Goal: Use online tool/utility: Utilize a website feature to perform a specific function

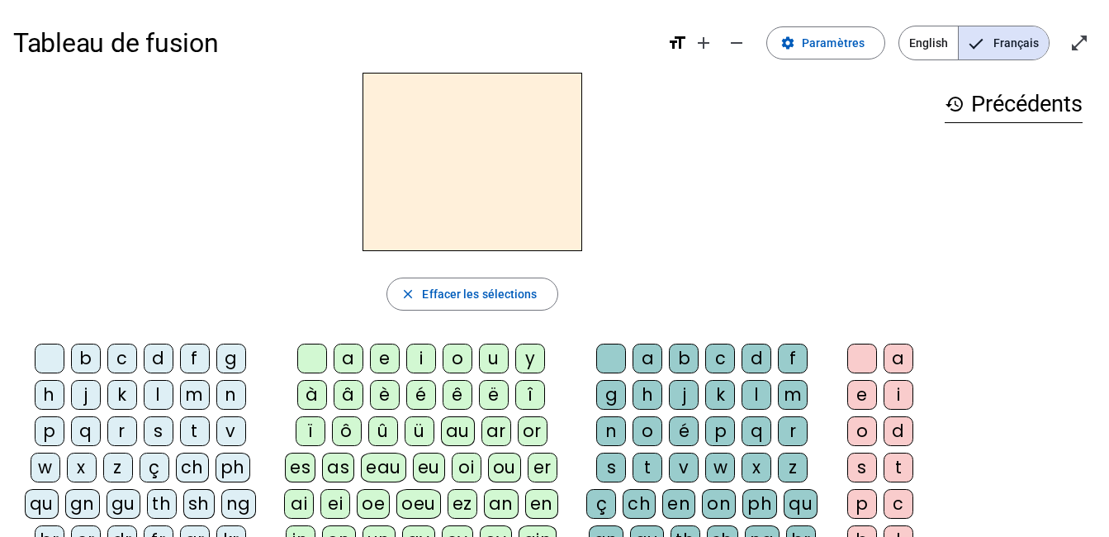
scroll to position [36, 0]
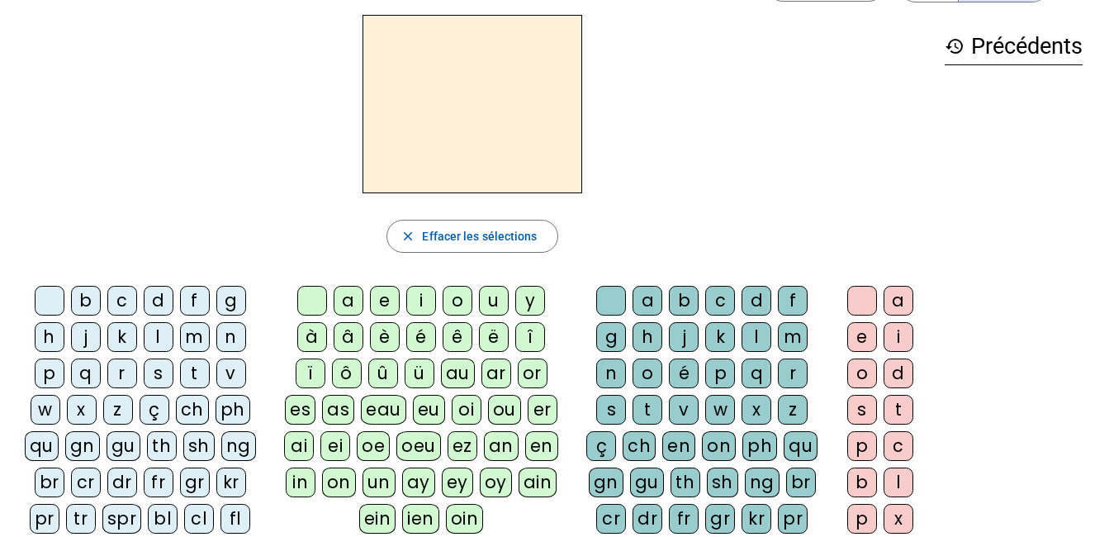
scroll to position [57, 0]
click at [796, 342] on div "m" at bounding box center [793, 338] width 30 height 30
click at [894, 306] on div "a" at bounding box center [899, 302] width 30 height 30
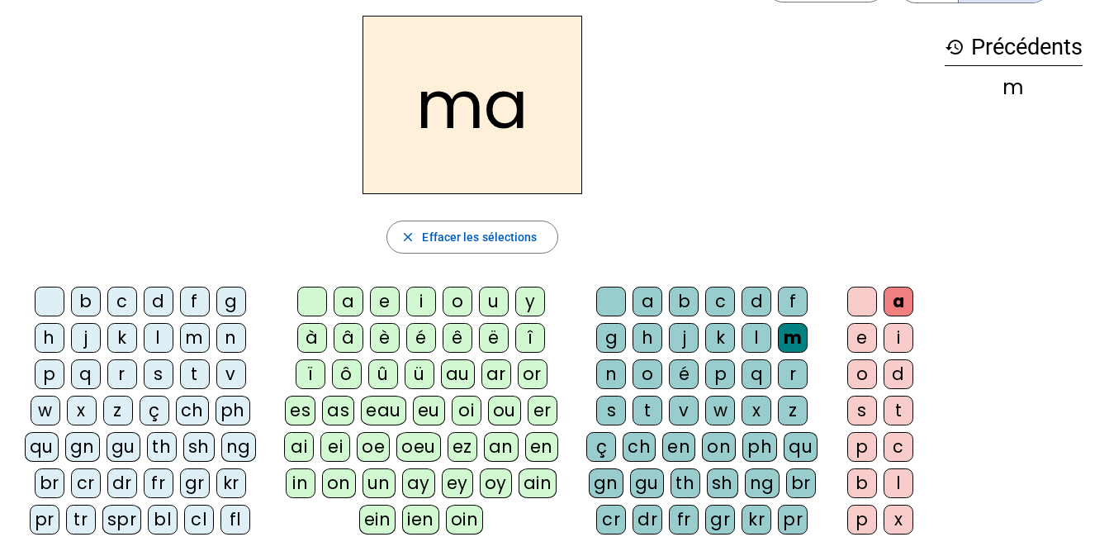
click at [657, 417] on div "t" at bounding box center [648, 411] width 30 height 30
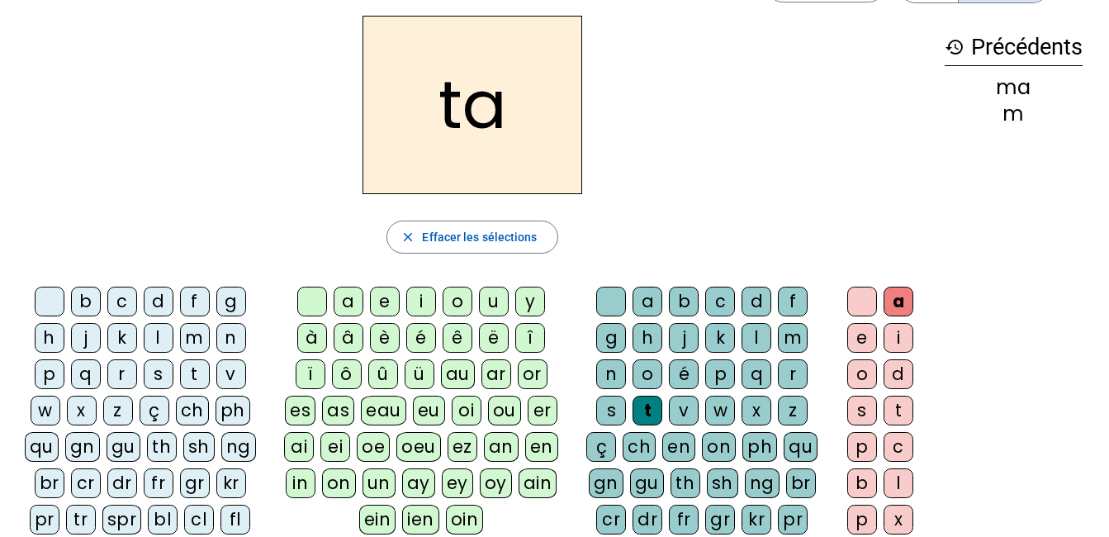
click at [757, 344] on div "l" at bounding box center [757, 338] width 30 height 30
click at [649, 412] on div "t" at bounding box center [648, 411] width 30 height 30
click at [756, 338] on div "l" at bounding box center [757, 338] width 30 height 30
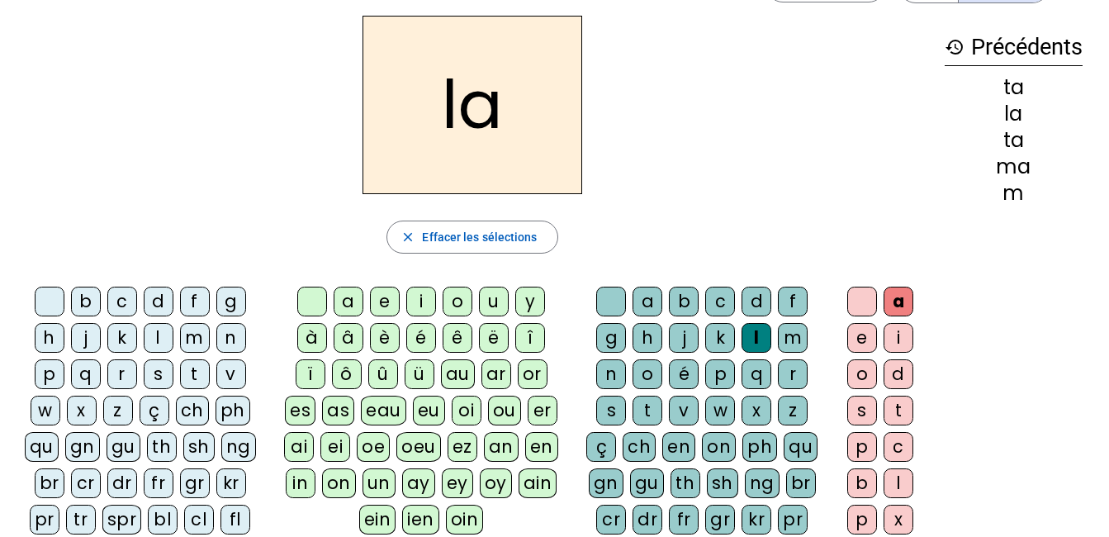
click at [610, 410] on div "s" at bounding box center [611, 411] width 30 height 30
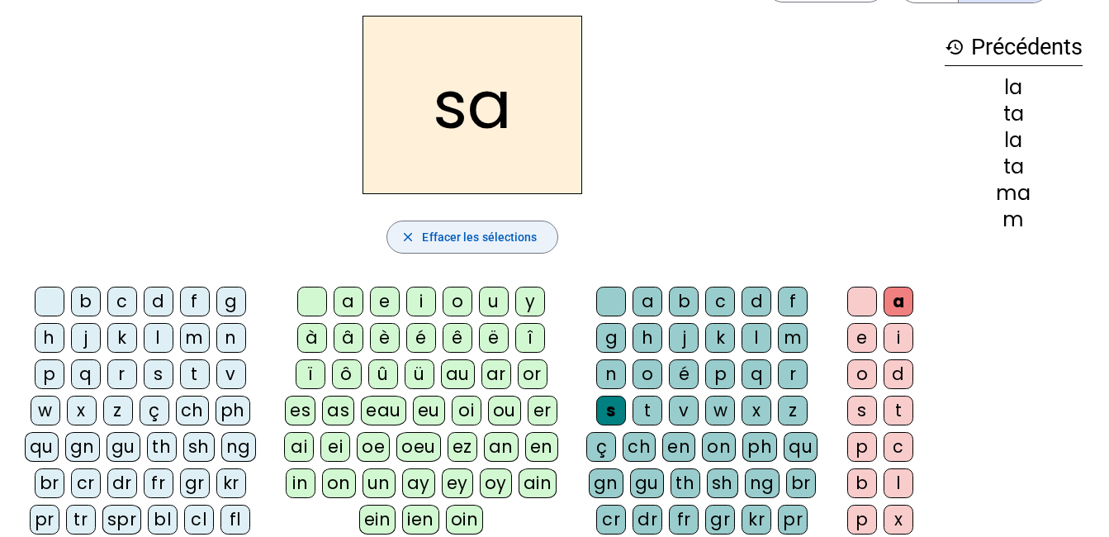
click at [522, 235] on span "Effacer les sélections" at bounding box center [479, 237] width 115 height 20
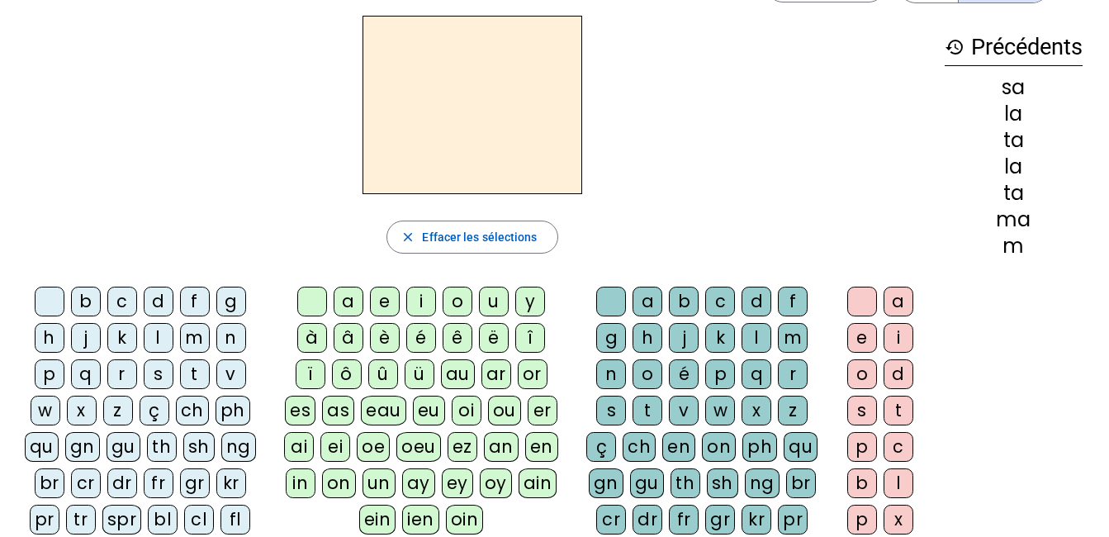
click at [154, 378] on div "s" at bounding box center [159, 374] width 30 height 30
click at [349, 301] on div "a" at bounding box center [349, 302] width 30 height 30
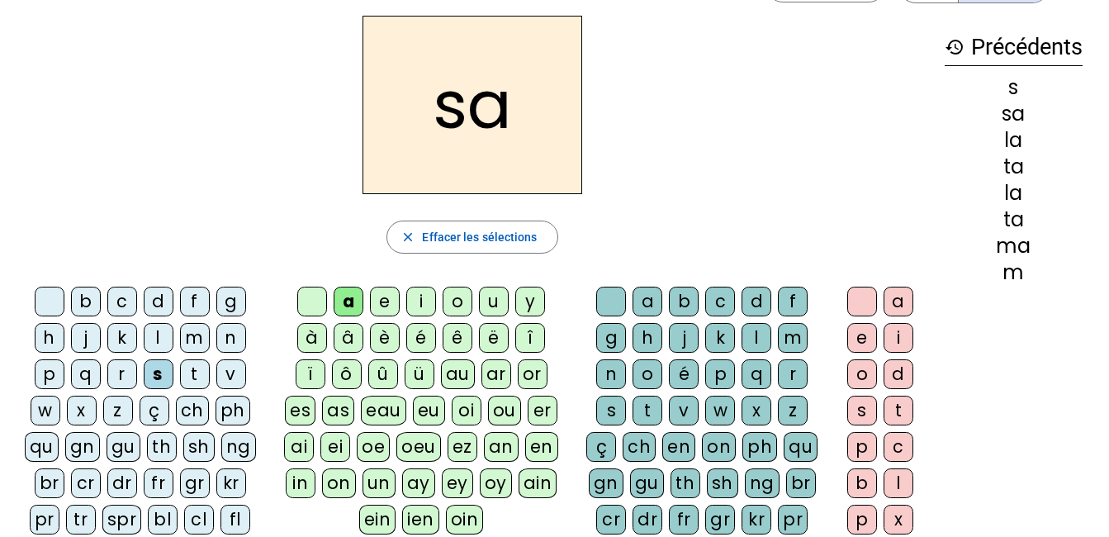
click at [755, 344] on div "l" at bounding box center [757, 338] width 30 height 30
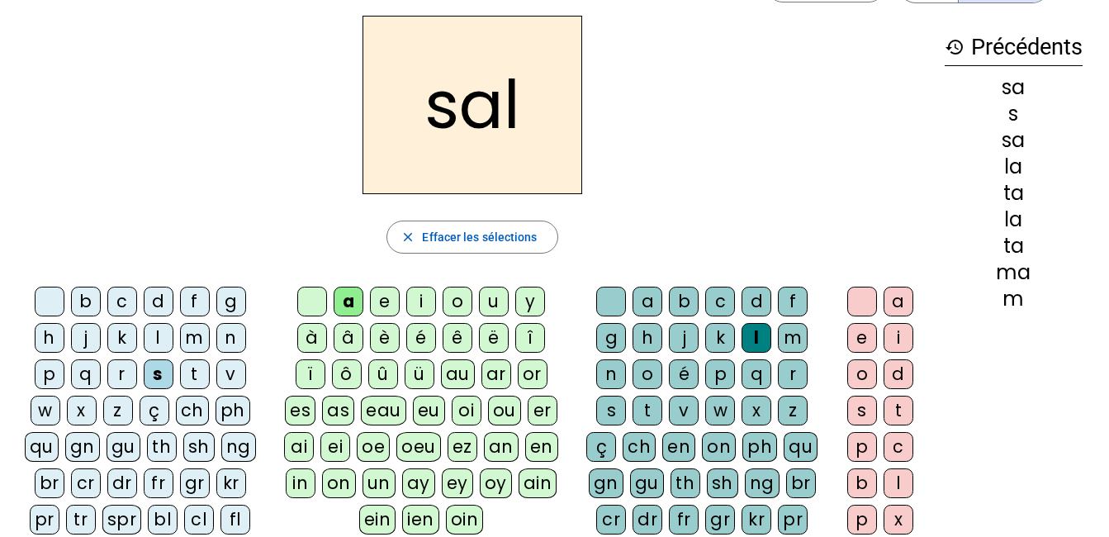
click at [85, 303] on div "b" at bounding box center [86, 302] width 30 height 30
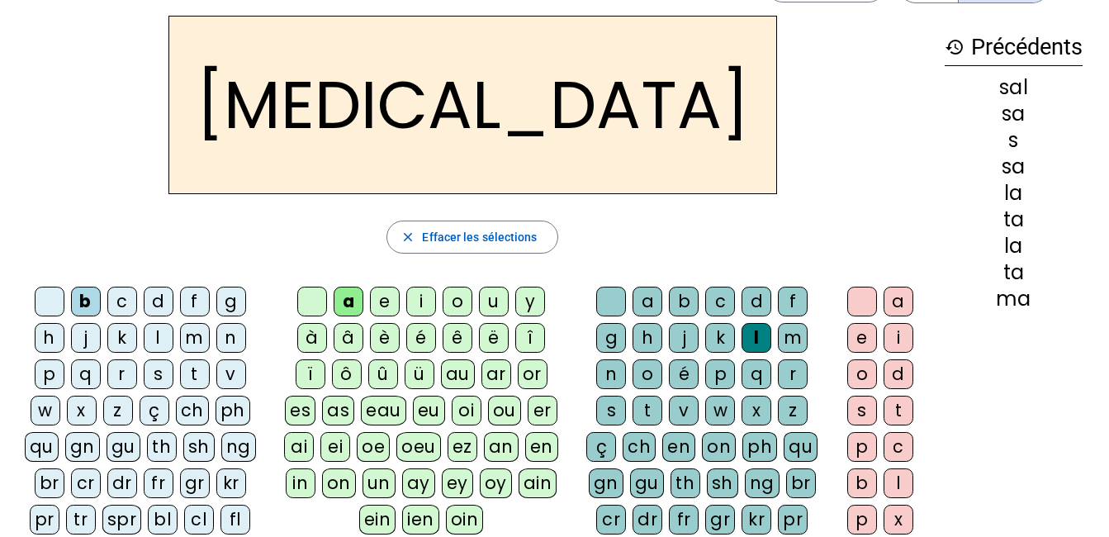
click at [191, 338] on div "m" at bounding box center [195, 338] width 30 height 30
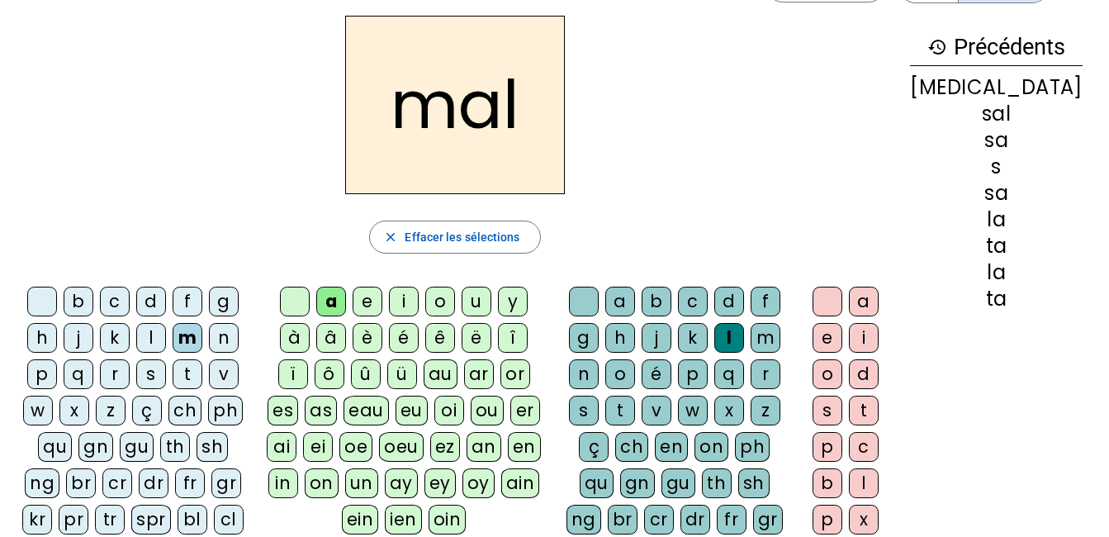
click at [419, 309] on div "i" at bounding box center [404, 302] width 30 height 30
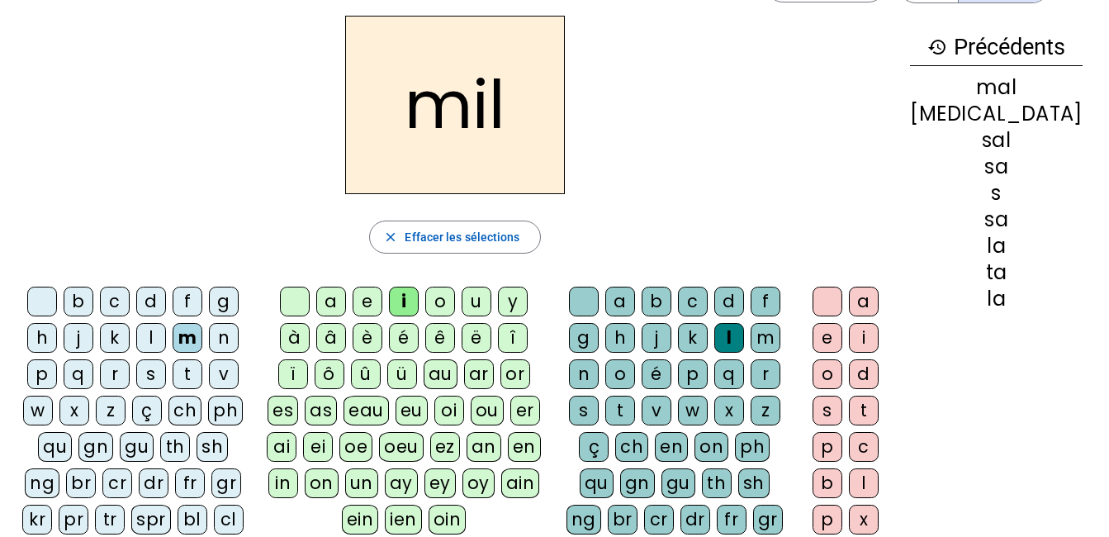
click at [161, 376] on div "s" at bounding box center [151, 374] width 30 height 30
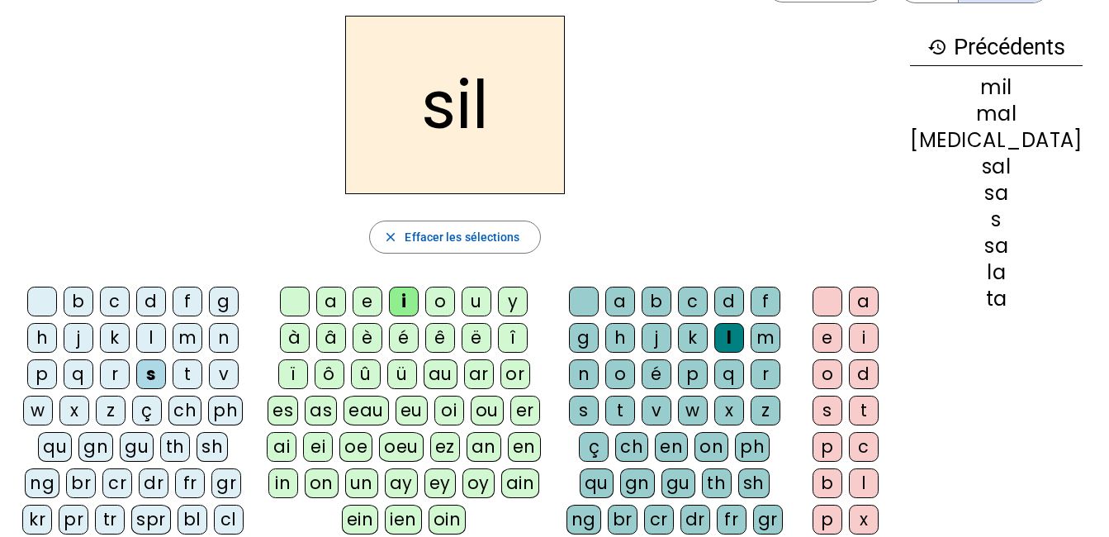
click at [599, 302] on div at bounding box center [584, 302] width 30 height 30
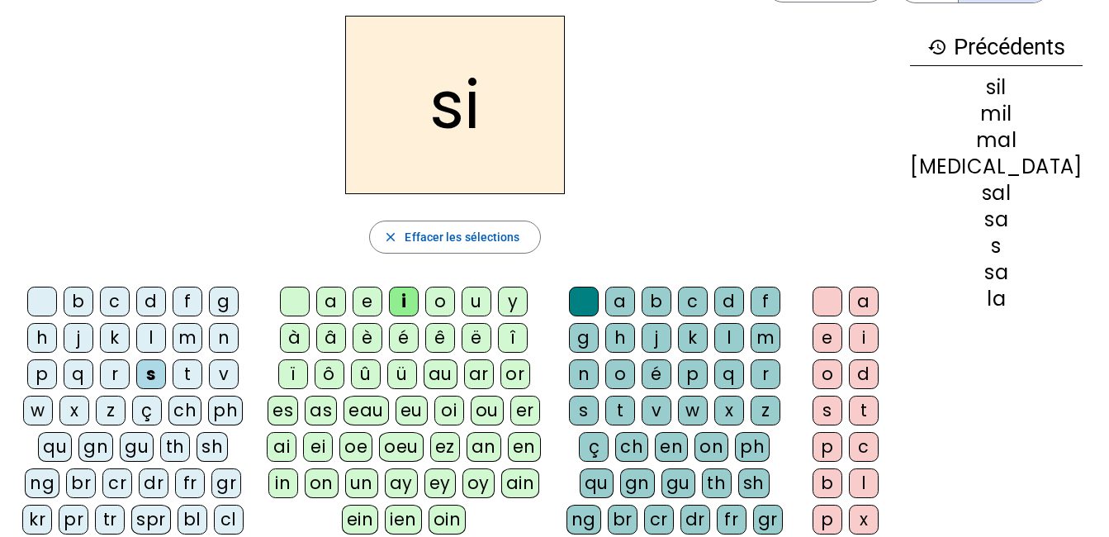
click at [382, 304] on div "e" at bounding box center [368, 302] width 30 height 30
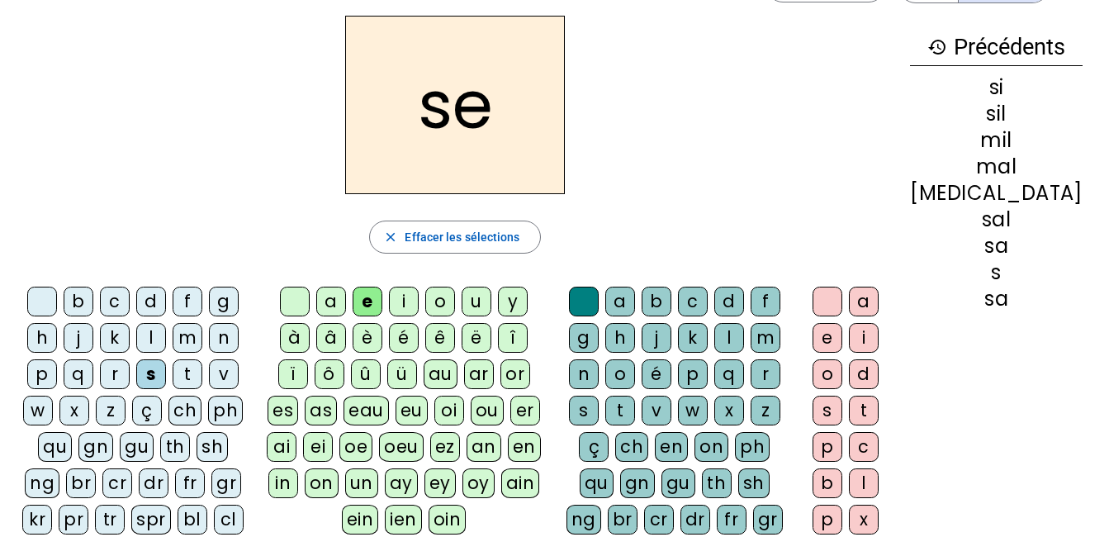
click at [491, 301] on div "u" at bounding box center [477, 302] width 30 height 30
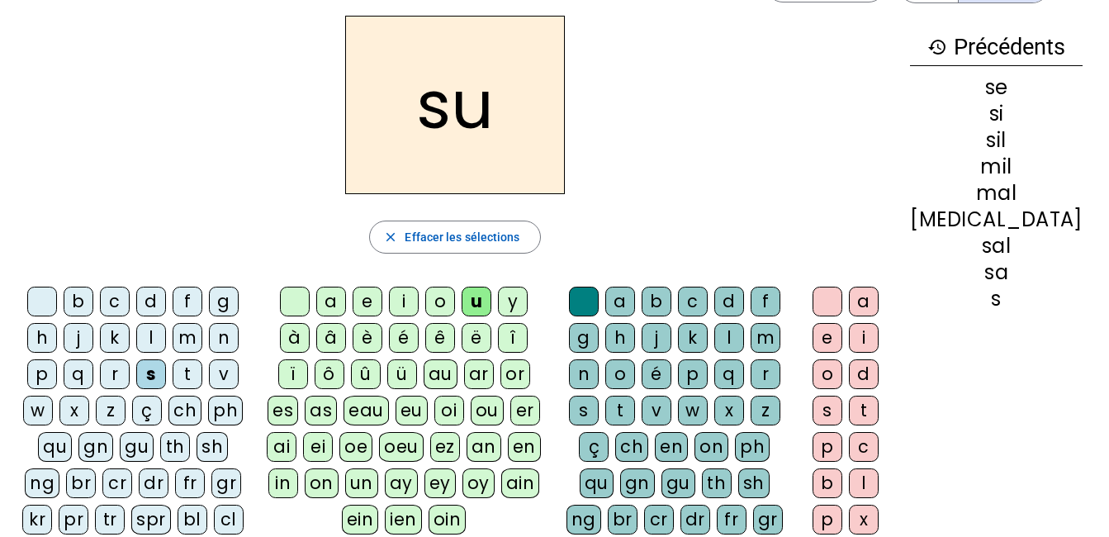
click at [781, 374] on div "r" at bounding box center [766, 374] width 30 height 30
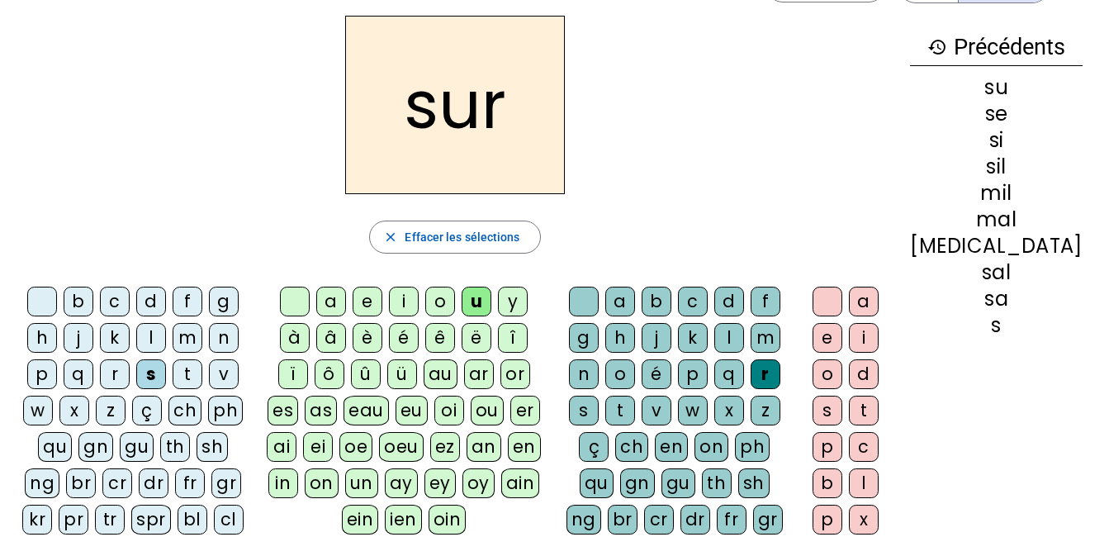
click at [154, 306] on div "d" at bounding box center [151, 302] width 30 height 30
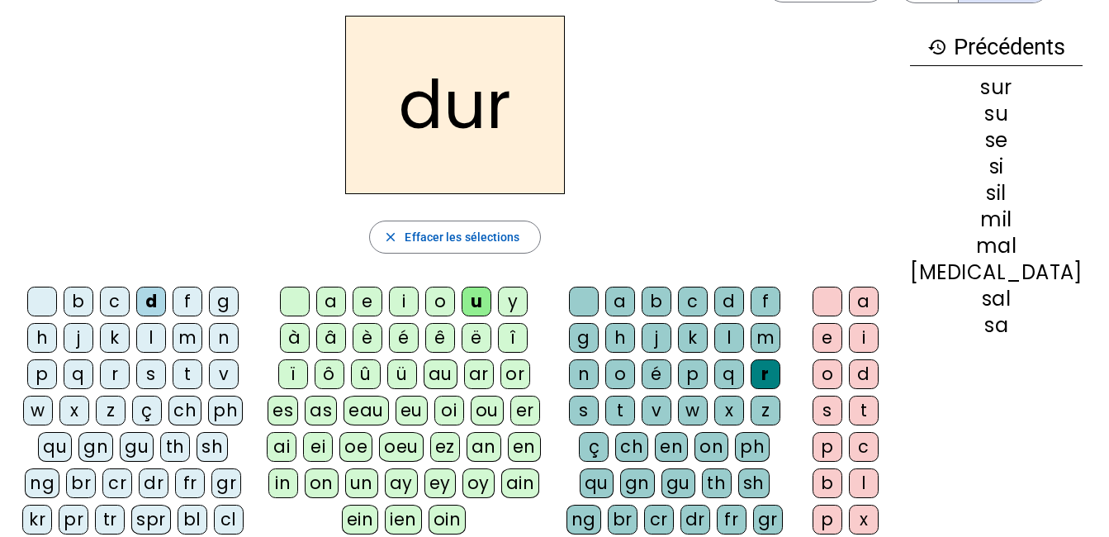
click at [599, 302] on div at bounding box center [584, 302] width 30 height 30
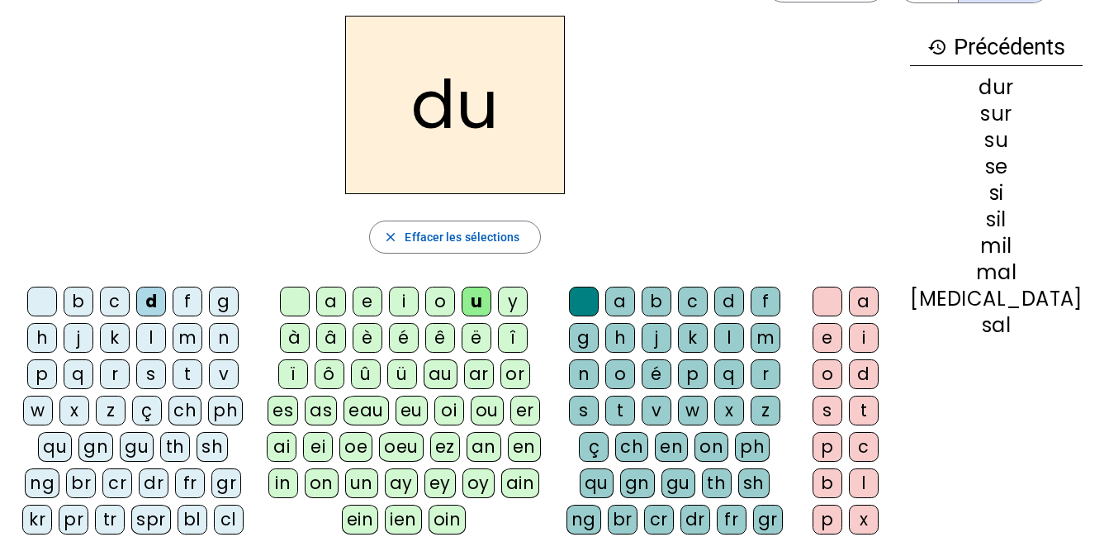
click at [380, 302] on div "e" at bounding box center [368, 302] width 30 height 30
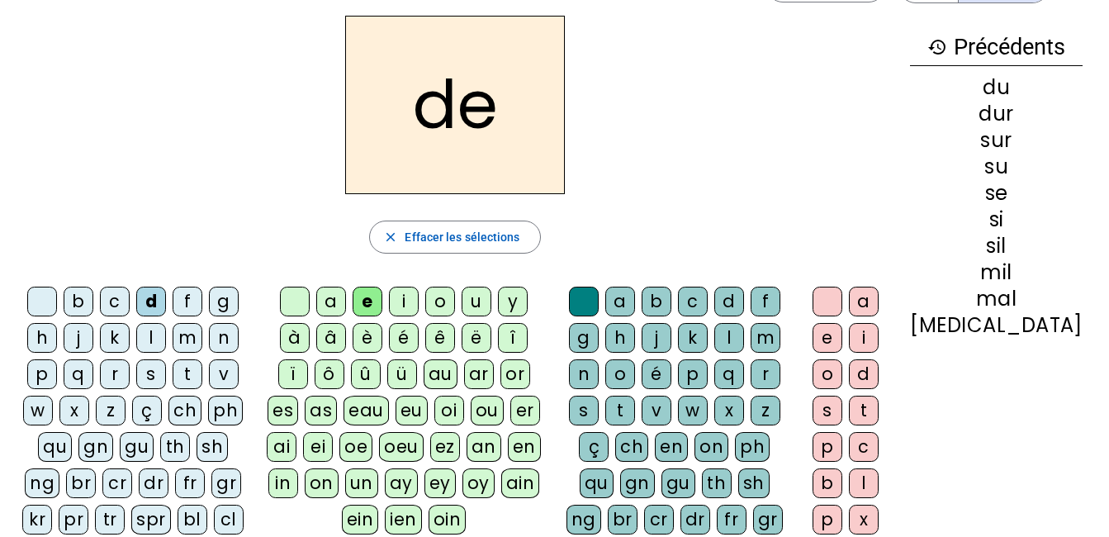
click at [491, 299] on div "u" at bounding box center [477, 302] width 30 height 30
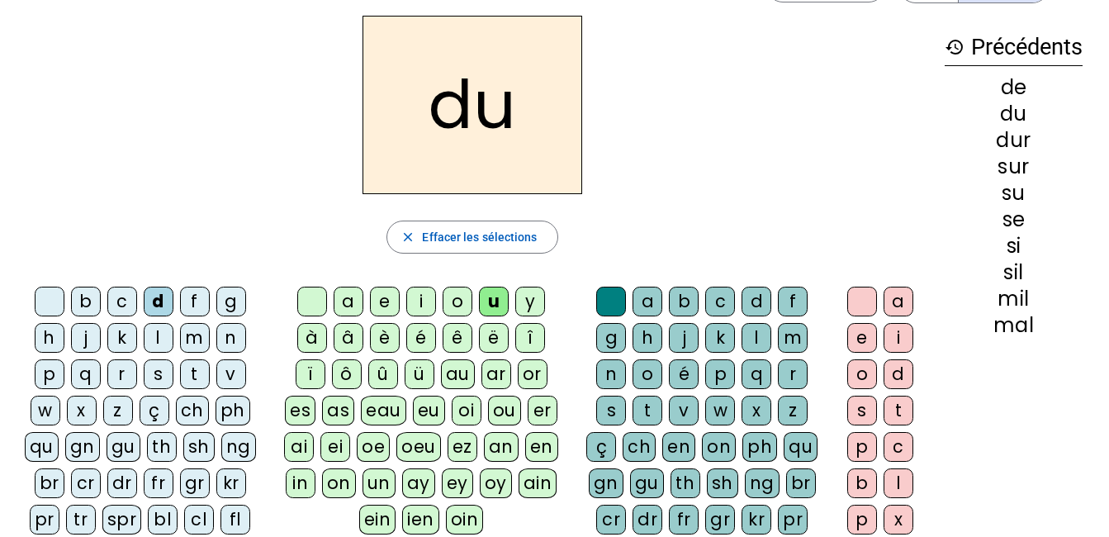
click at [85, 303] on div "b" at bounding box center [86, 302] width 30 height 30
click at [232, 376] on div "v" at bounding box center [231, 374] width 30 height 30
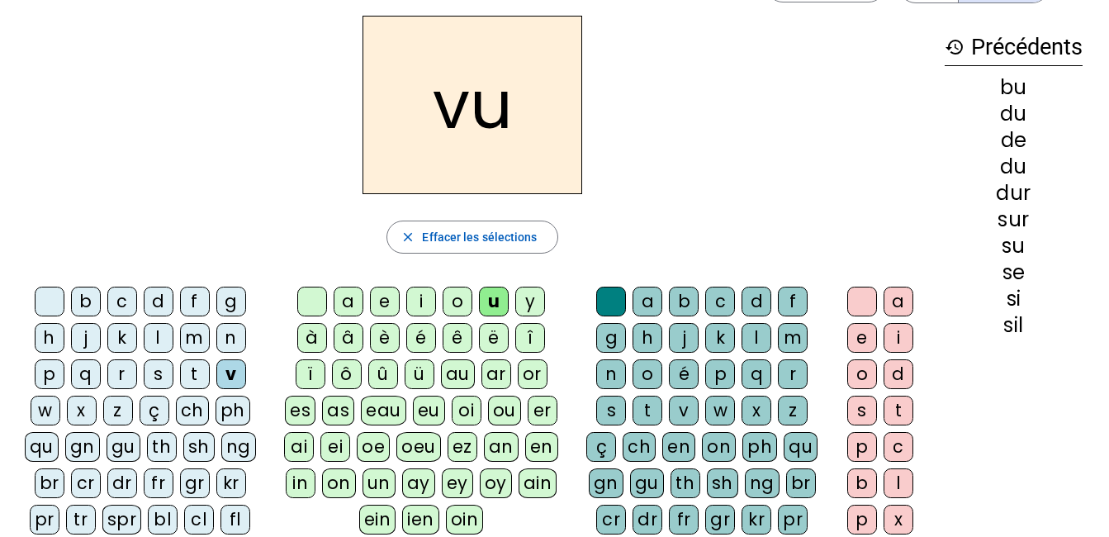
click at [194, 373] on div "t" at bounding box center [195, 374] width 30 height 30
click at [384, 303] on div "e" at bounding box center [385, 302] width 30 height 30
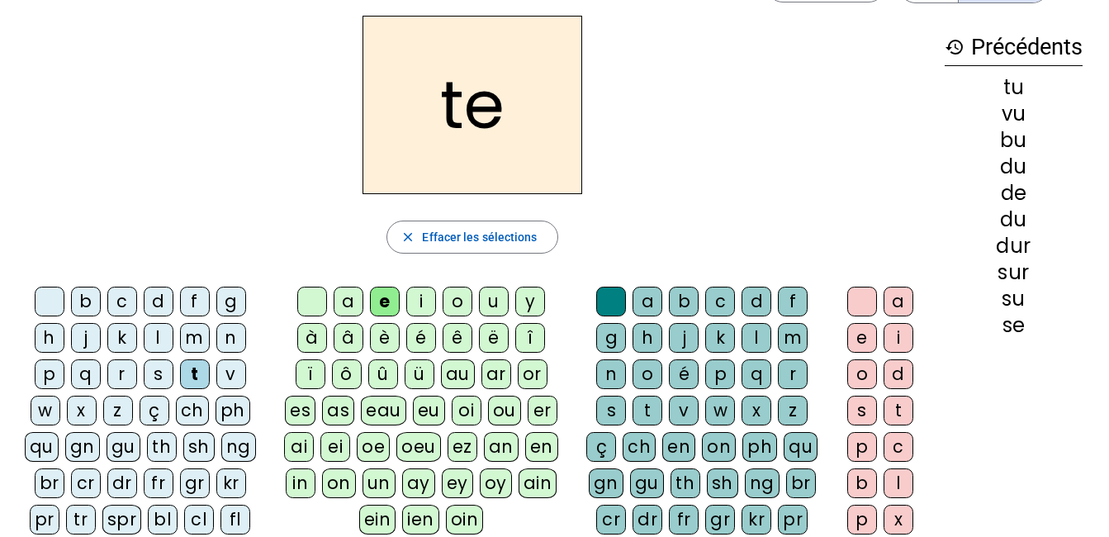
click at [158, 339] on div "l" at bounding box center [159, 338] width 30 height 30
